Goal: Entertainment & Leisure: Consume media (video, audio)

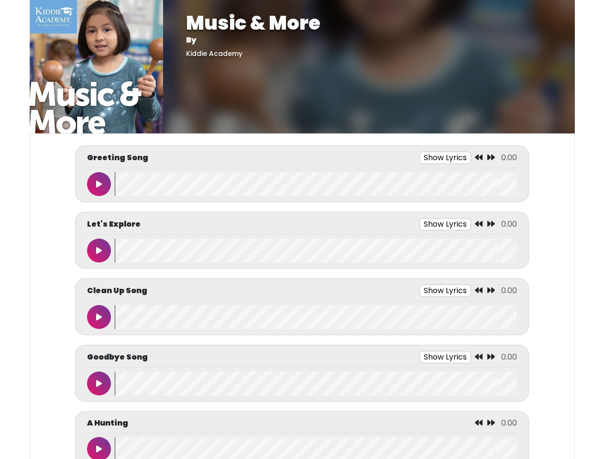
click at [445, 158] on button "Show Lyrics" at bounding box center [445, 158] width 52 height 12
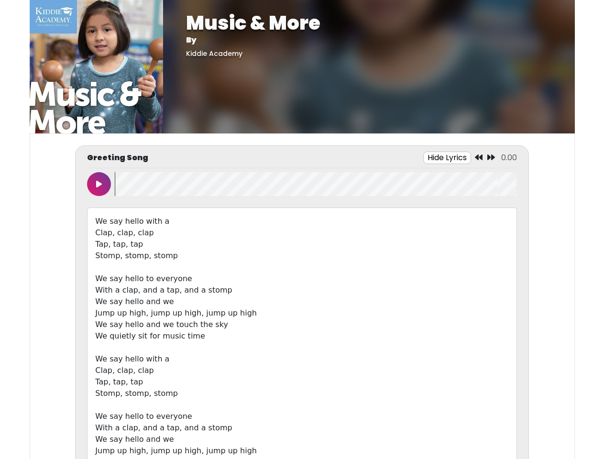
click at [479, 158] on icon at bounding box center [479, 157] width 8 height 8
click at [491, 158] on icon at bounding box center [491, 157] width 8 height 8
click at [99, 184] on icon at bounding box center [99, 184] width 6 height 8
click at [315, 184] on wave at bounding box center [316, 184] width 402 height 24
click at [445, 224] on div "We say hello with a Clap, clap, clap Tap, tap, tap Stomp, stomp, stomp We say h…" at bounding box center [301, 347] width 429 height 280
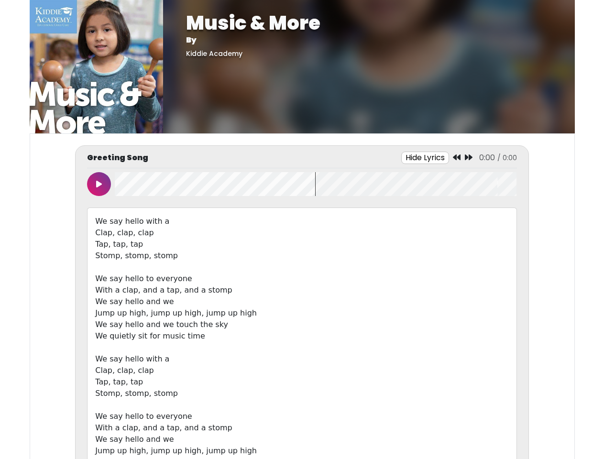
click at [479, 224] on div "We say hello with a Clap, clap, clap Tap, tap, tap Stomp, stomp, stomp We say h…" at bounding box center [301, 347] width 429 height 280
click at [491, 224] on div "We say hello with a Clap, clap, clap Tap, tap, tap Stomp, stomp, stomp We say h…" at bounding box center [301, 347] width 429 height 280
click at [99, 250] on div "We say hello with a Clap, clap, clap Tap, tap, tap Stomp, stomp, stomp We say h…" at bounding box center [301, 347] width 429 height 280
click at [315, 250] on div "We say hello with a Clap, clap, clap Tap, tap, tap Stomp, stomp, stomp We say h…" at bounding box center [301, 347] width 429 height 280
